Goal: Information Seeking & Learning: Learn about a topic

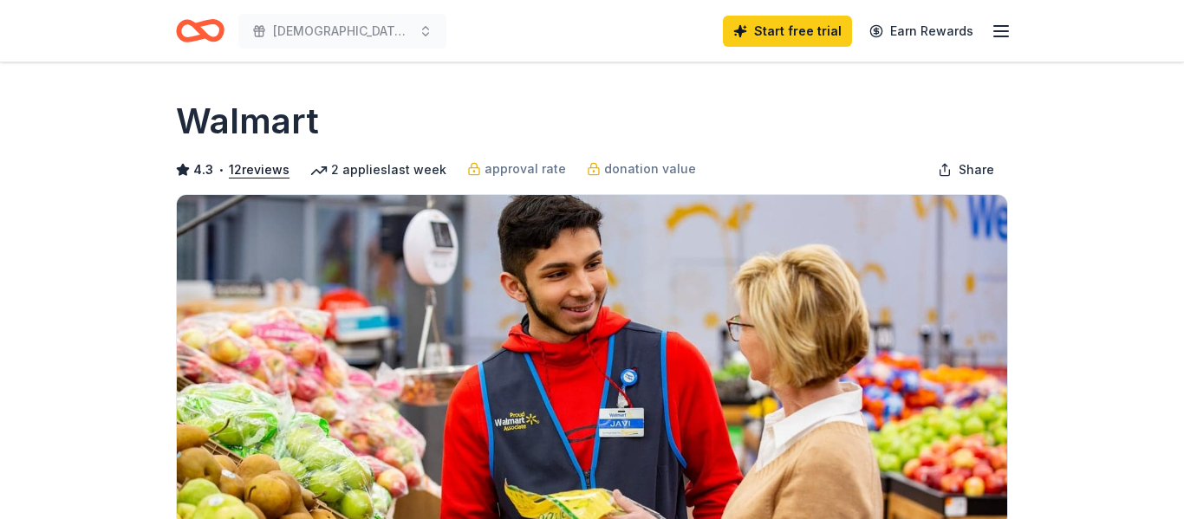
scroll to position [447, 0]
